Goal: Information Seeking & Learning: Learn about a topic

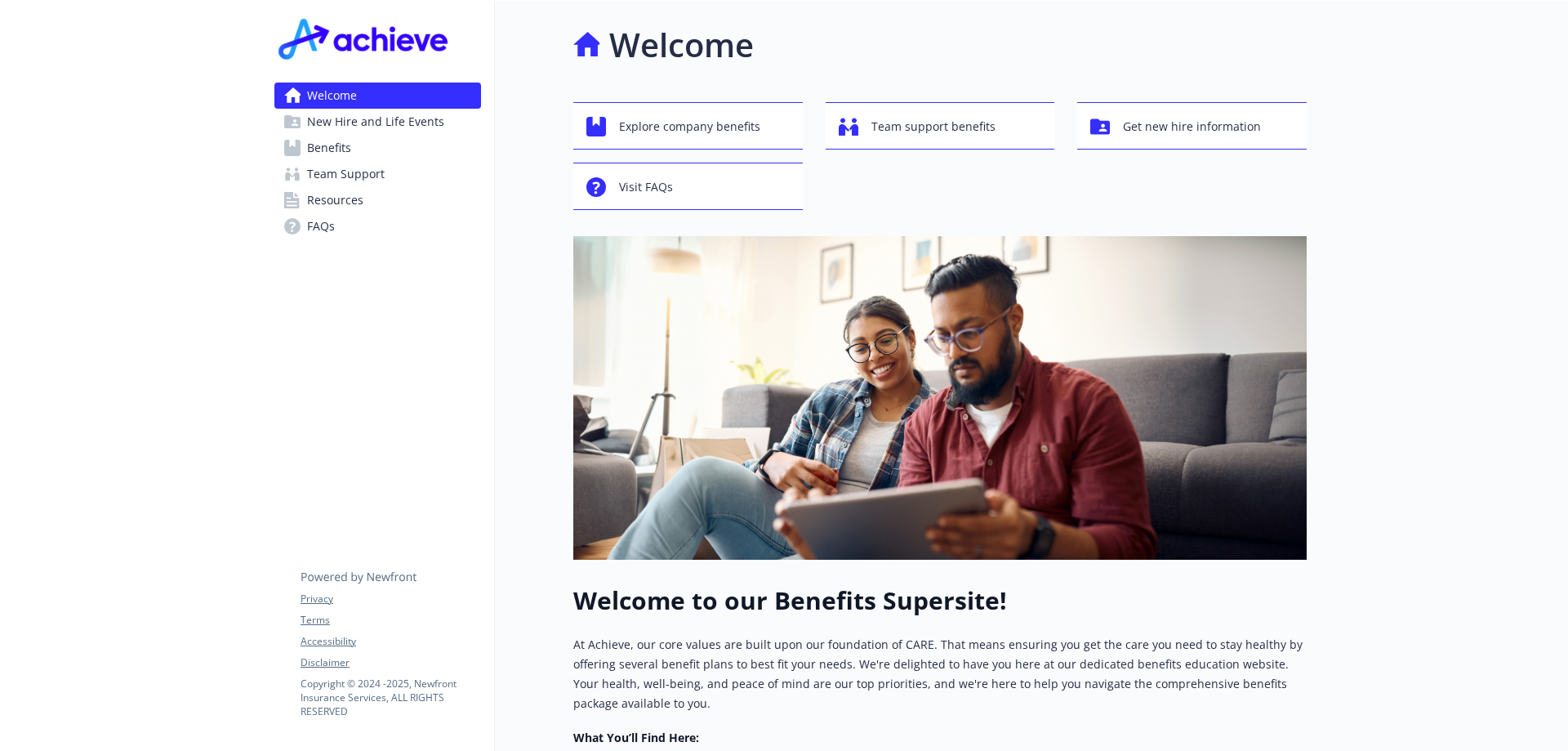
click at [329, 146] on span "Benefits" at bounding box center [329, 148] width 44 height 27
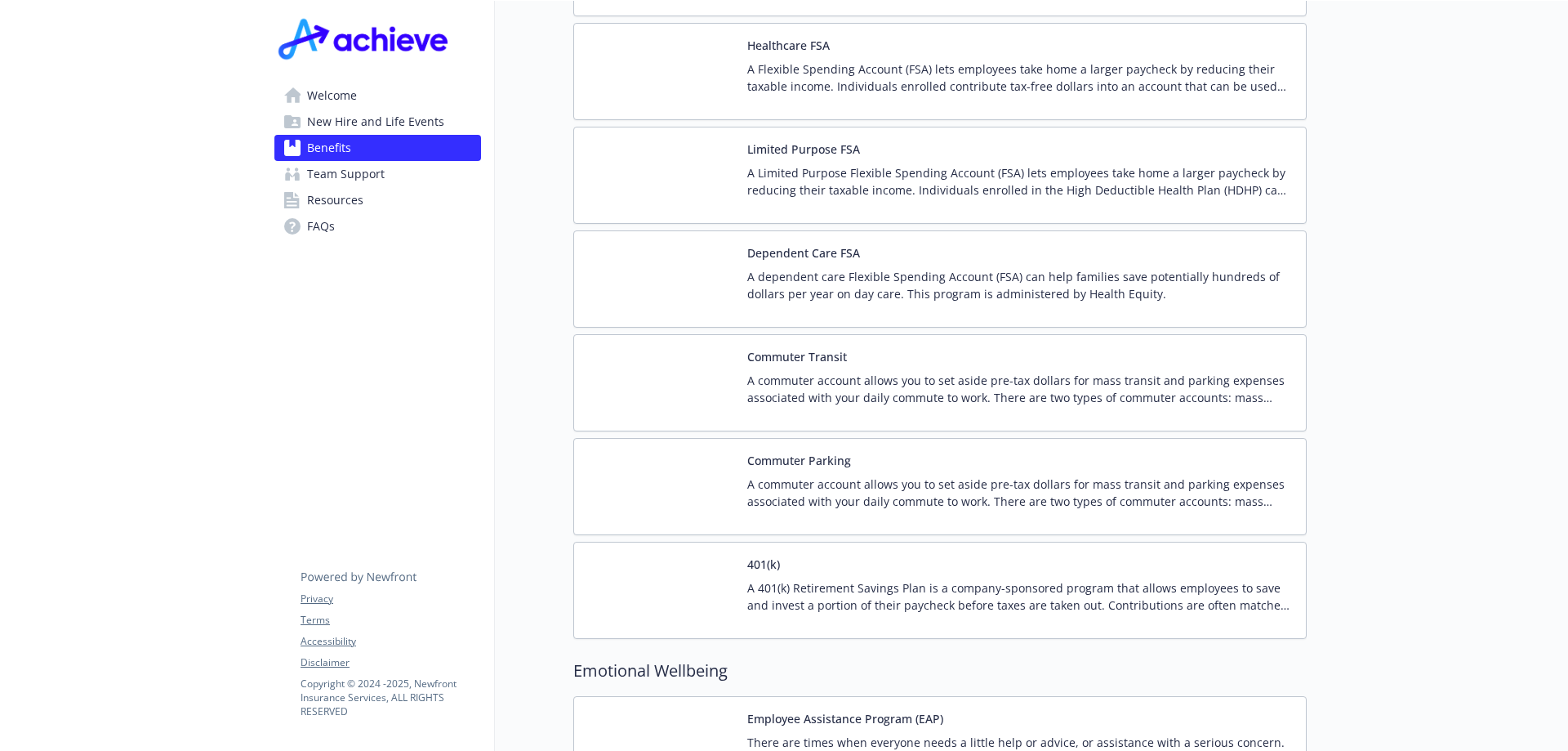
scroll to position [2614, 0]
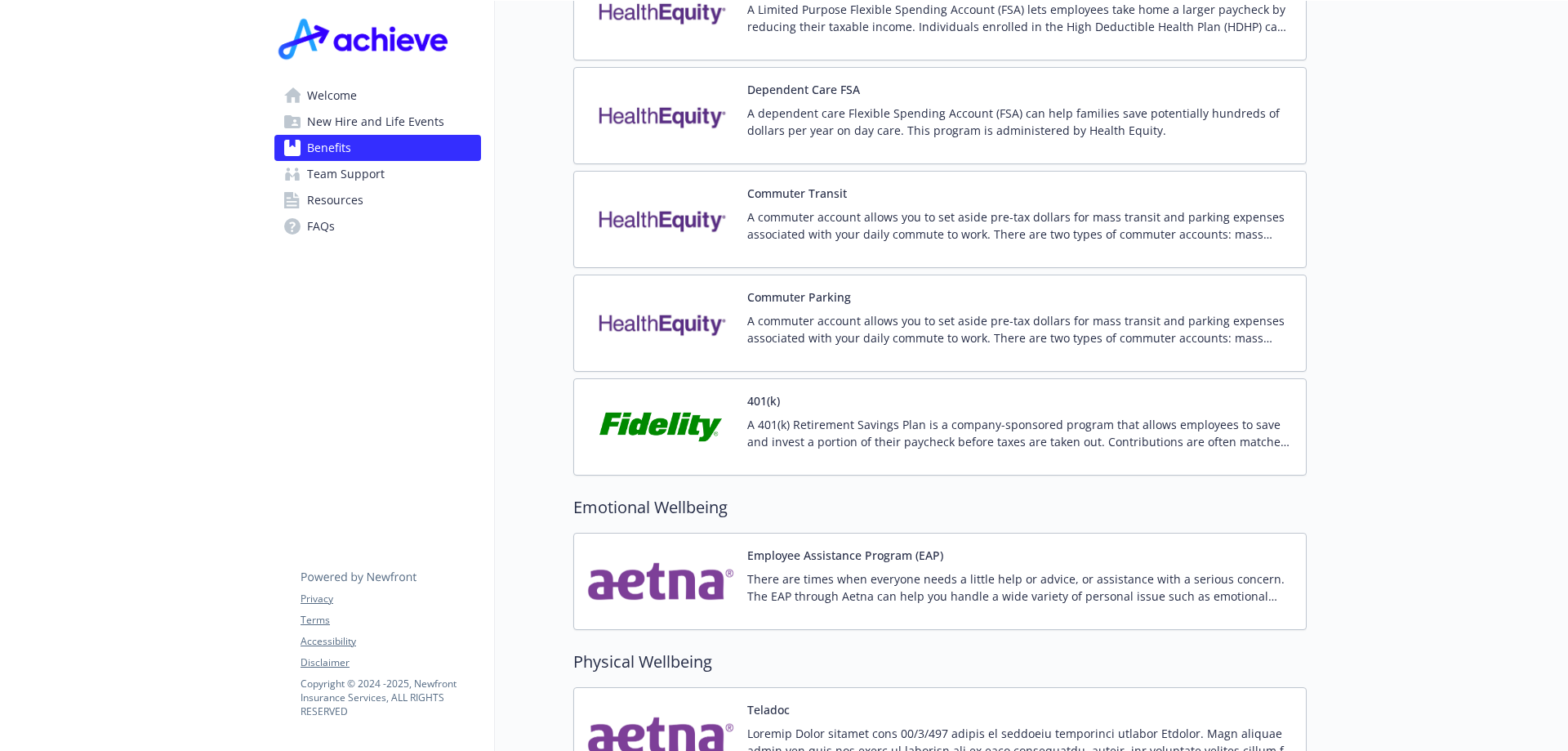
click at [648, 403] on img at bounding box center [661, 427] width 147 height 70
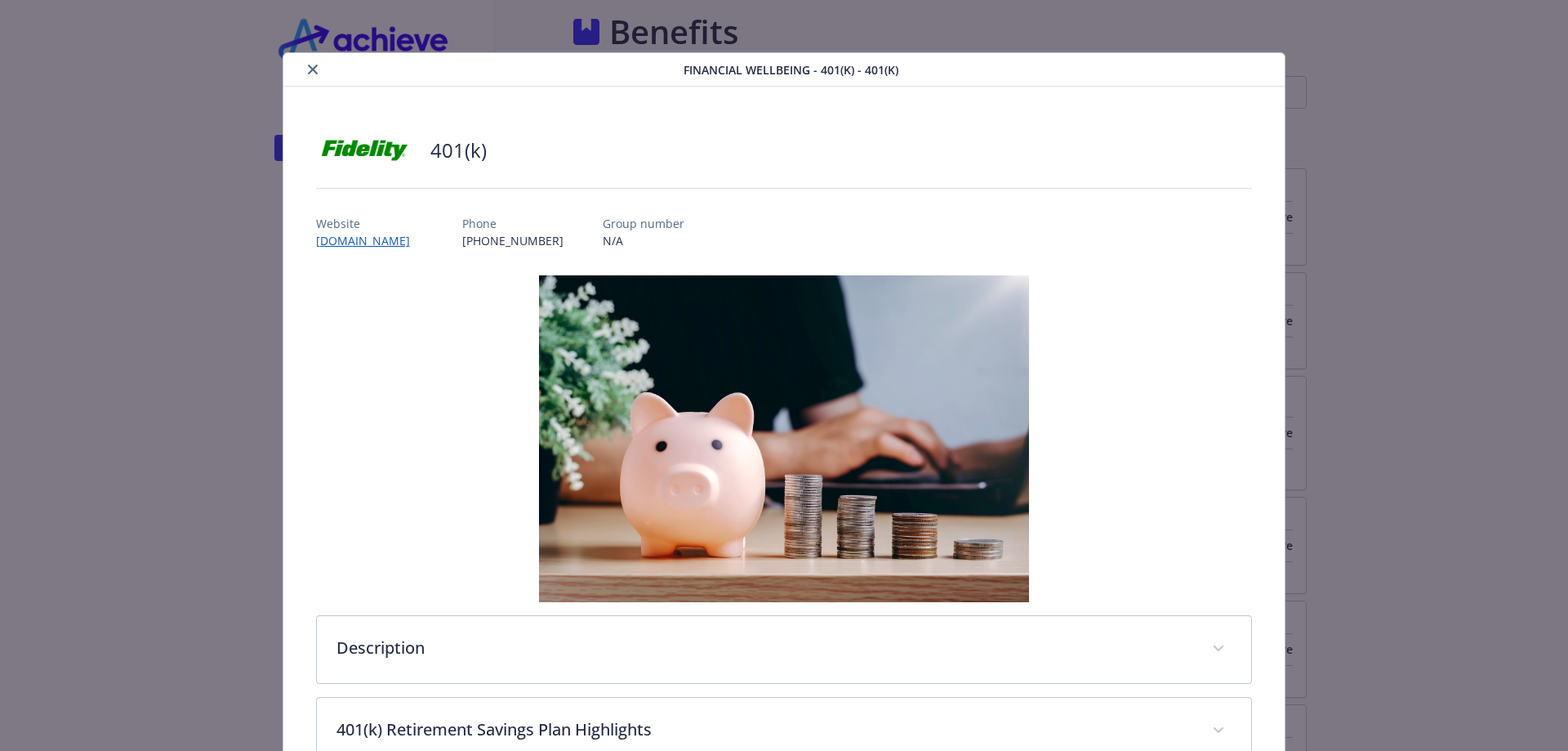
scroll to position [2614, 0]
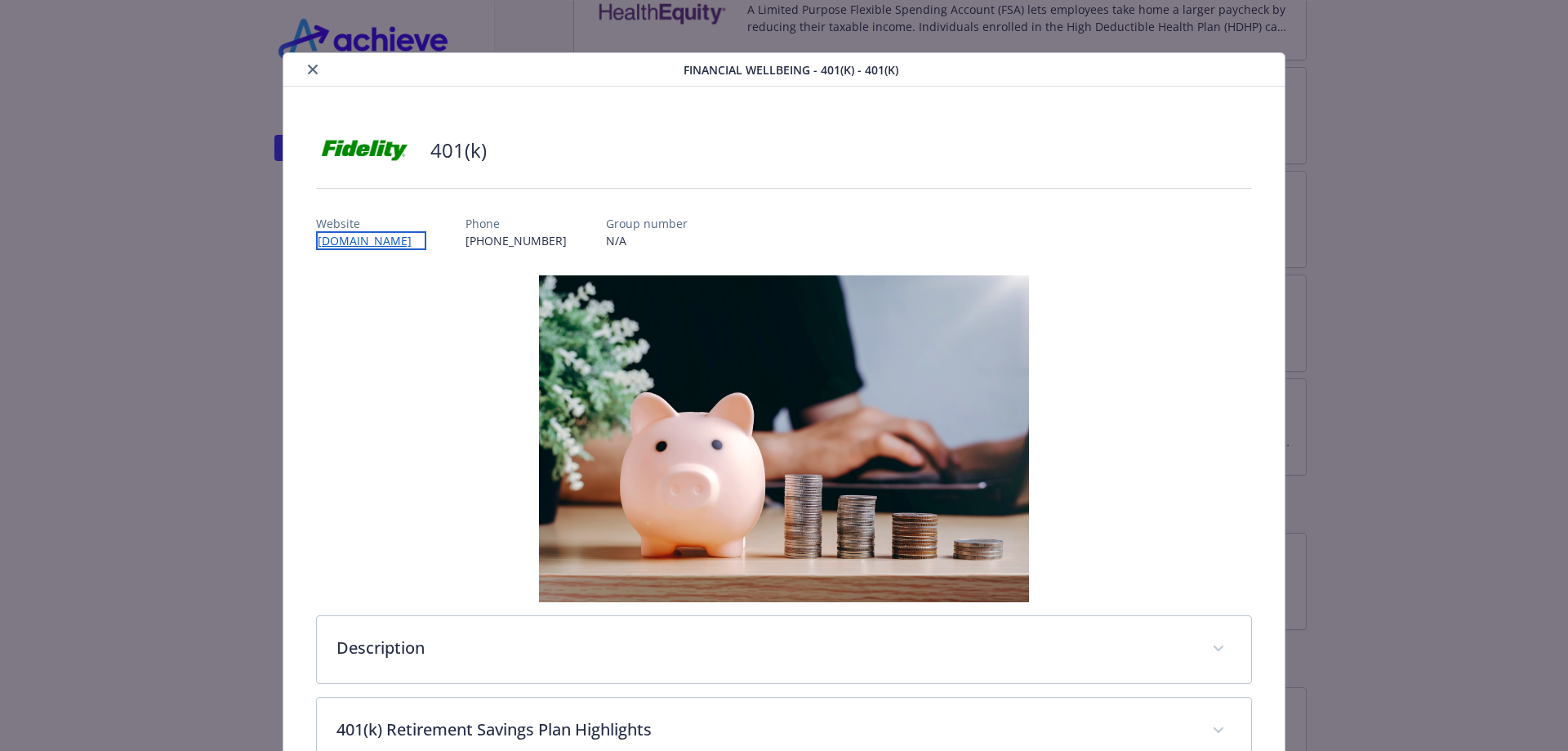
click at [377, 238] on link "[DOMAIN_NAME]" at bounding box center [371, 240] width 110 height 18
